Goal: Book appointment/travel/reservation

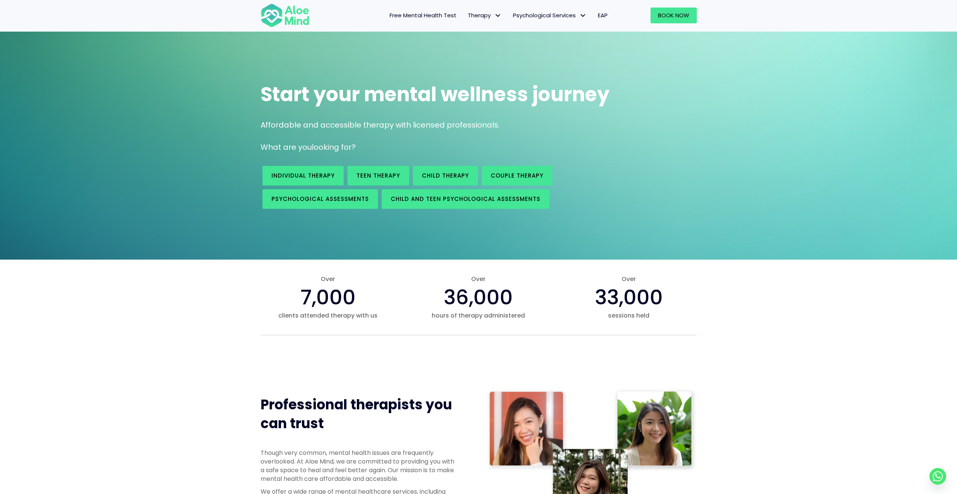
scroll to position [11, 0]
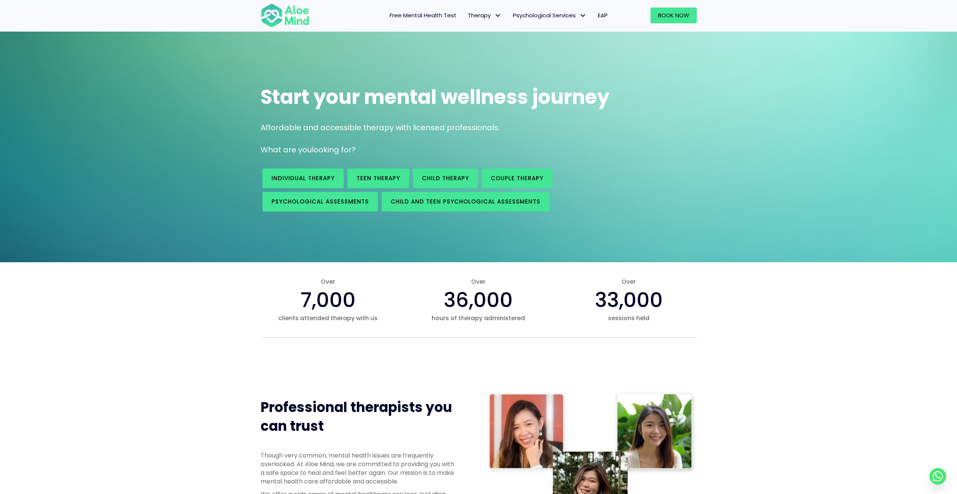
click at [603, 15] on span "EAP" at bounding box center [603, 15] width 10 height 8
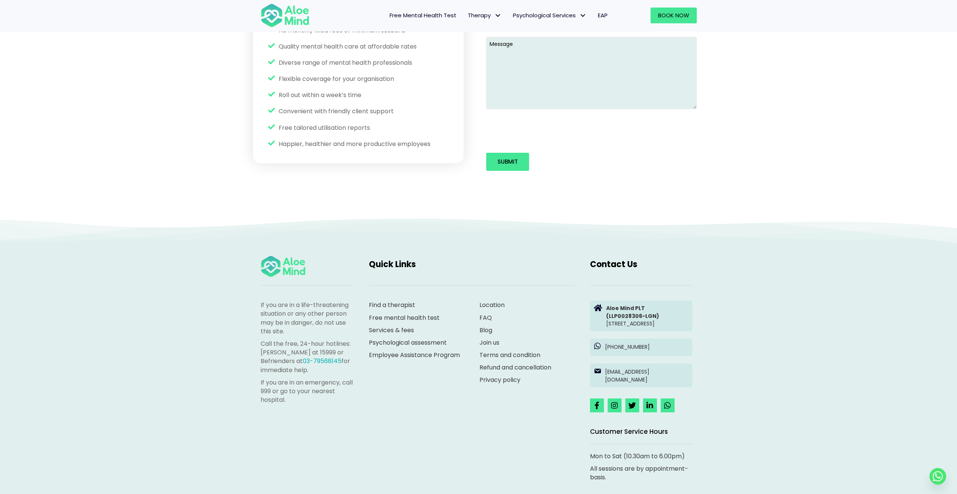
scroll to position [1115, 0]
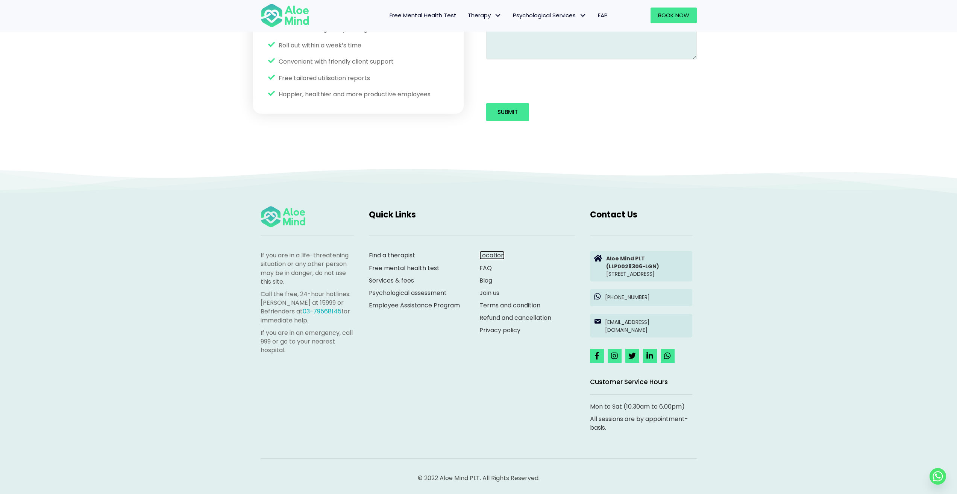
click at [502, 251] on link "Location" at bounding box center [492, 255] width 25 height 9
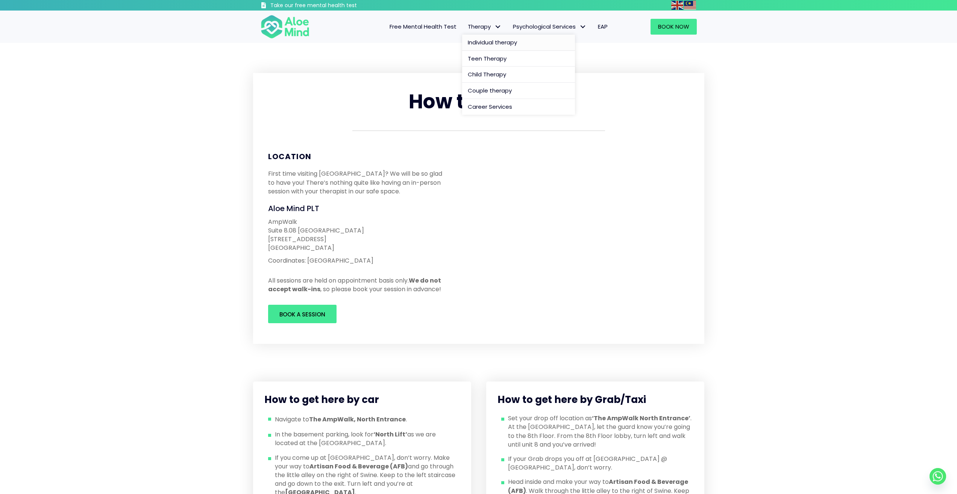
click at [482, 40] on span "Individual therapy" at bounding box center [492, 42] width 49 height 8
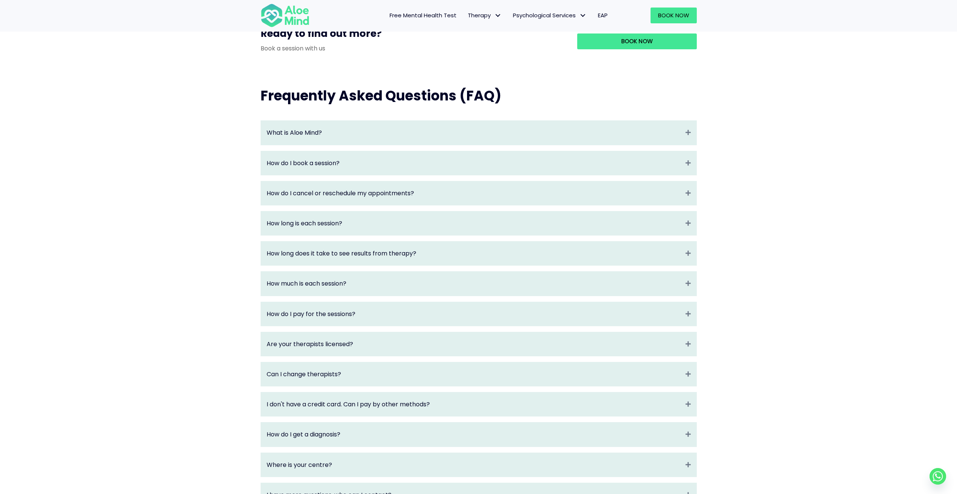
scroll to position [738, 0]
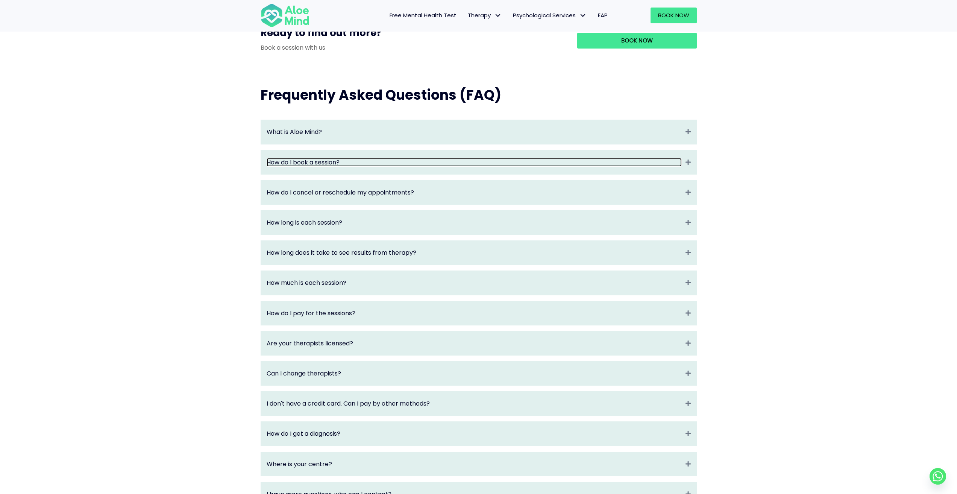
click at [453, 167] on link "How do I book a session?" at bounding box center [474, 162] width 415 height 9
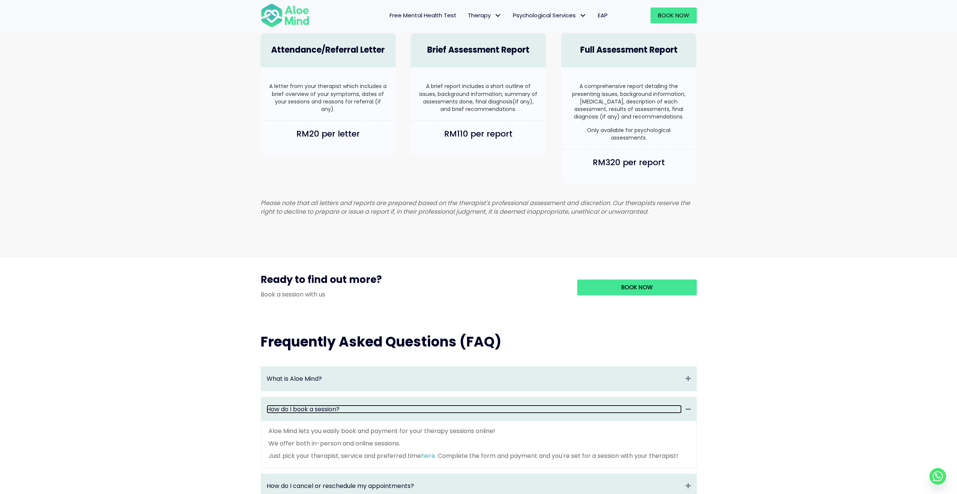
scroll to position [491, 0]
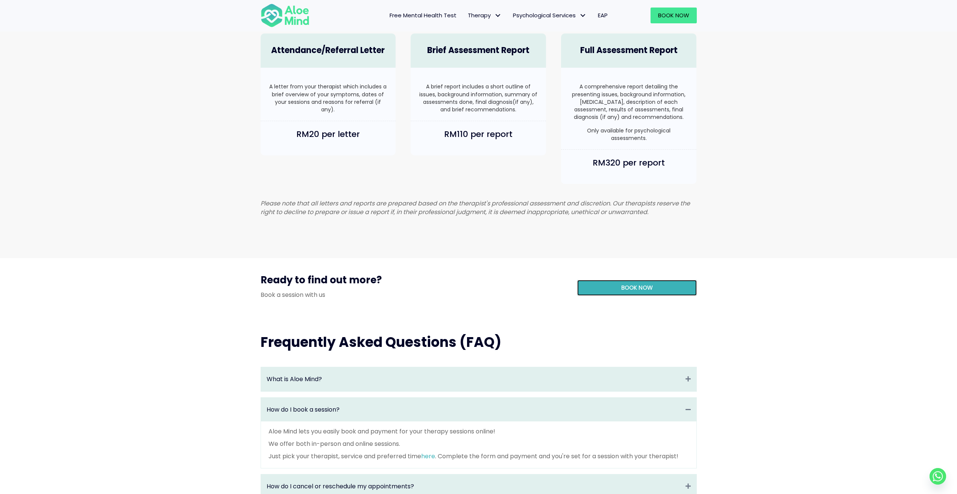
click at [626, 292] on span "Book Now" at bounding box center [637, 288] width 32 height 8
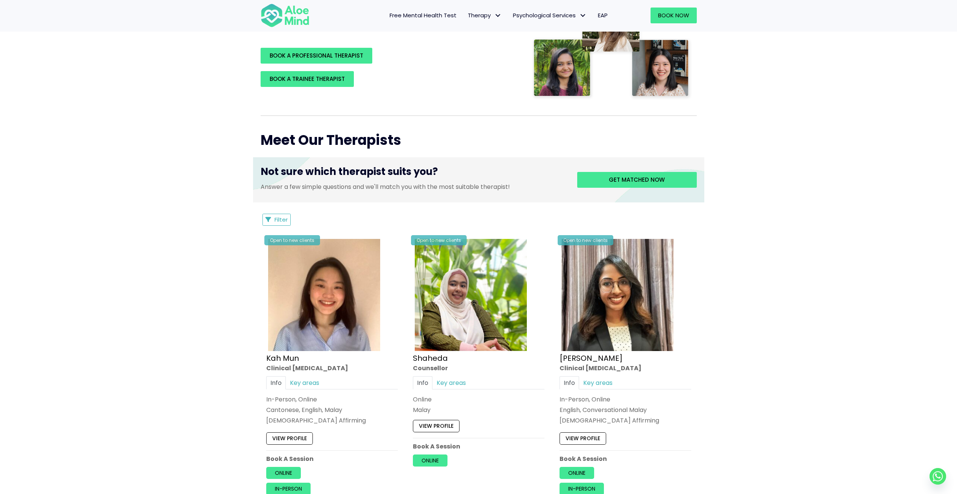
scroll to position [189, 0]
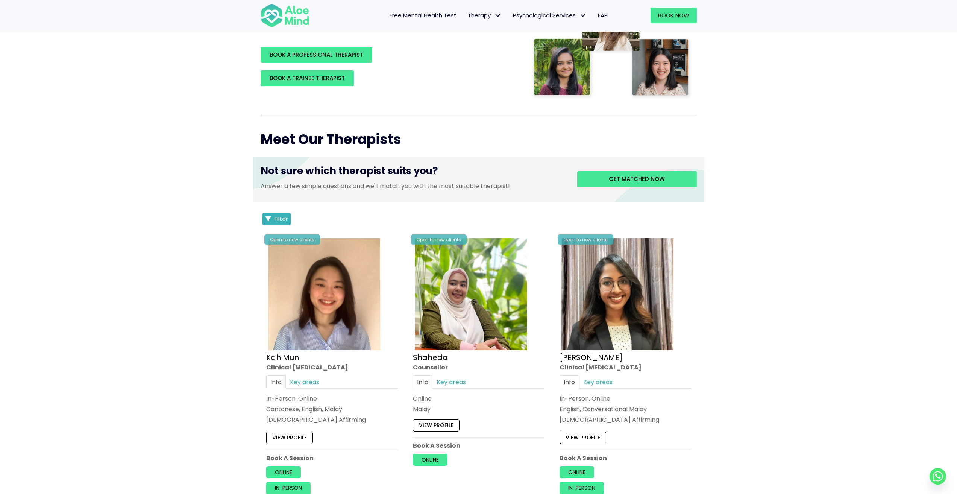
click at [269, 223] on button "Filter" at bounding box center [277, 219] width 29 height 12
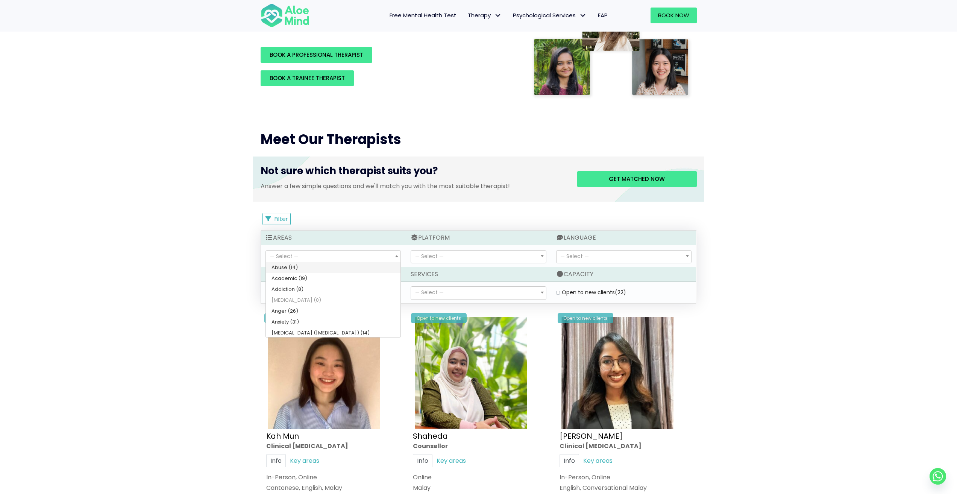
click at [370, 257] on span "— Select —" at bounding box center [333, 257] width 135 height 13
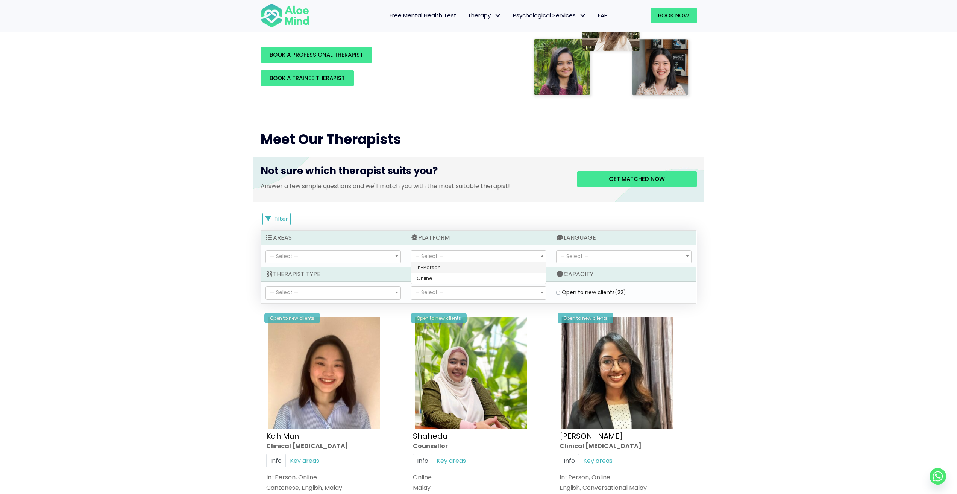
click at [429, 255] on span "— Select —" at bounding box center [429, 256] width 29 height 8
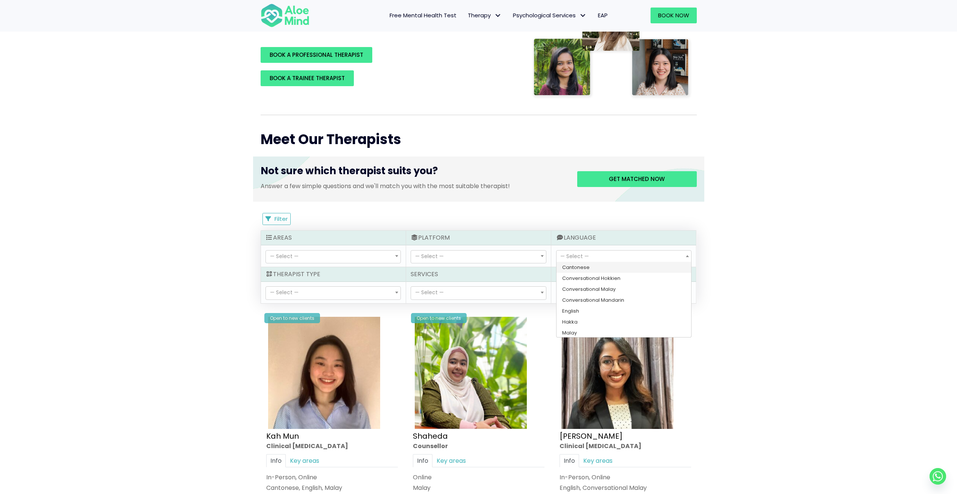
click at [601, 258] on span "— Select —" at bounding box center [624, 257] width 135 height 13
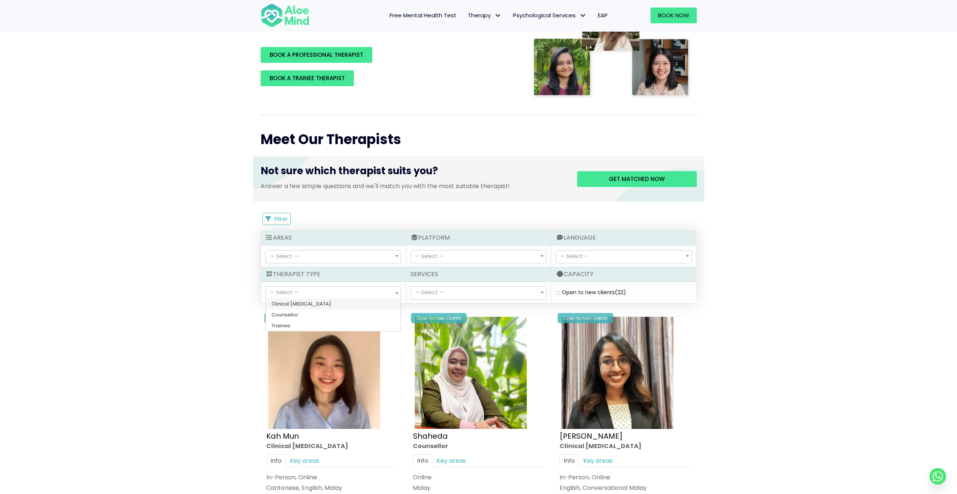
click at [395, 292] on span at bounding box center [397, 292] width 8 height 13
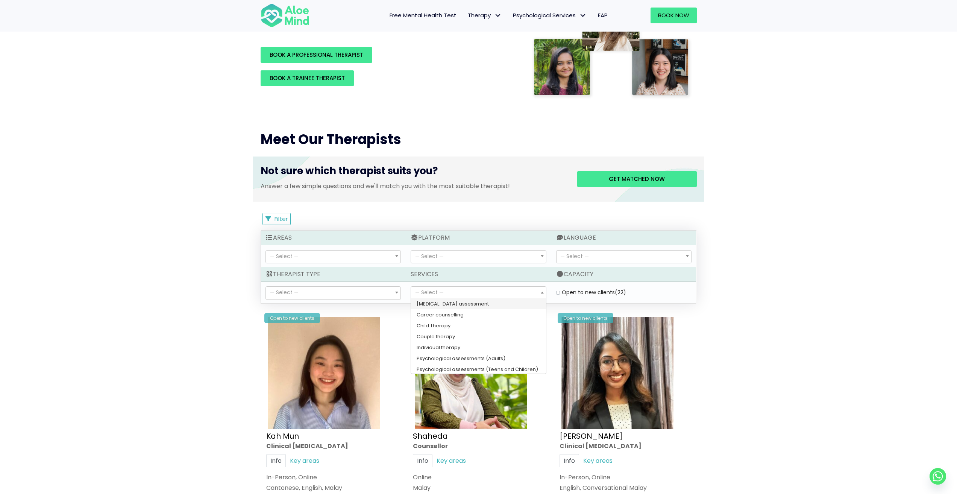
click at [483, 296] on span "— Select —" at bounding box center [478, 293] width 135 height 13
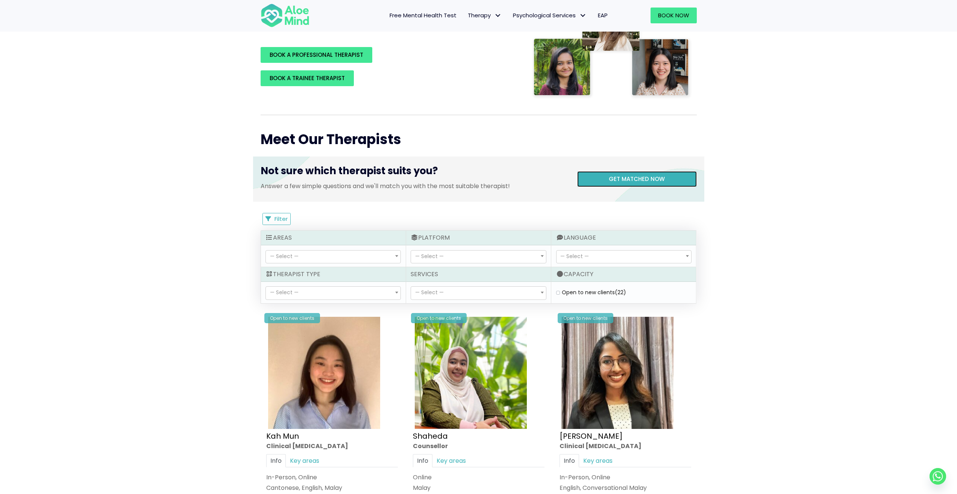
click at [624, 181] on span "Get matched now" at bounding box center [637, 179] width 56 height 8
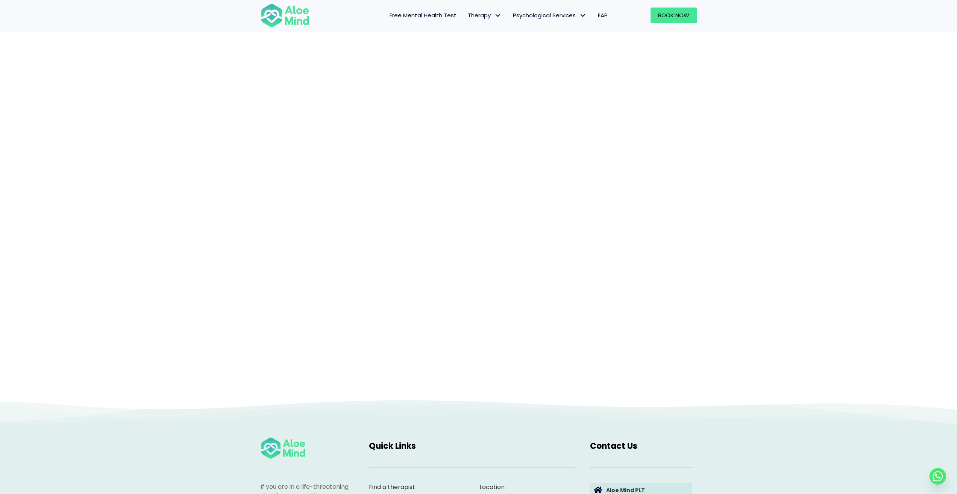
scroll to position [66, 0]
